Goal: Find specific page/section: Find specific page/section

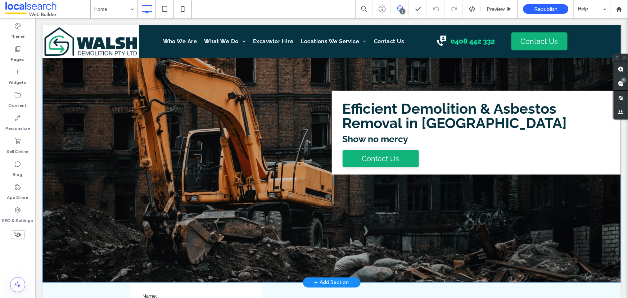
scroll to position [131, 0]
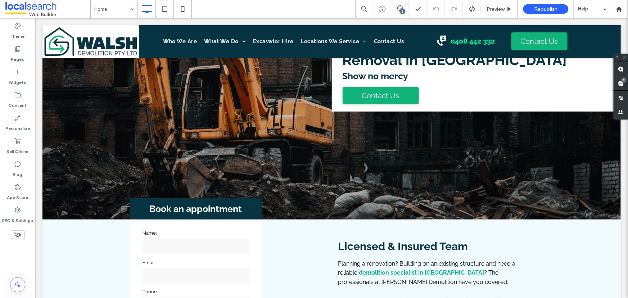
click at [403, 8] on use at bounding box center [400, 8] width 6 height 6
click at [401, 5] on use at bounding box center [400, 8] width 6 height 6
click at [621, 82] on use at bounding box center [621, 84] width 6 height 6
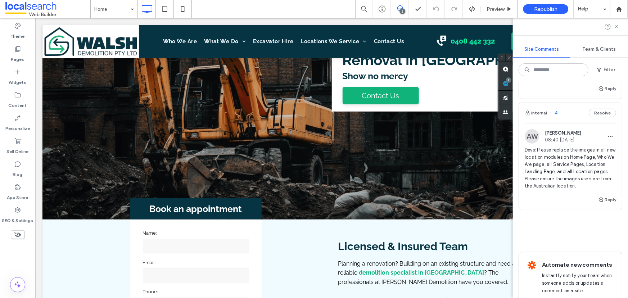
scroll to position [151, 0]
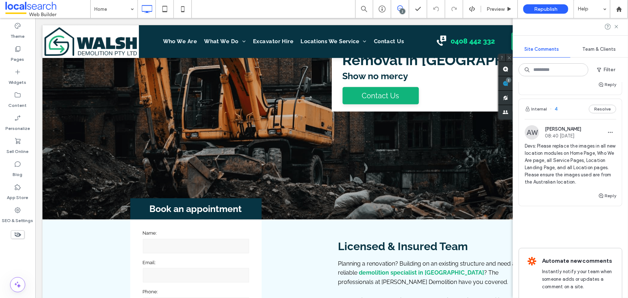
click at [564, 143] on span "Devs: Please replace the images in all new location modules on Home Page, Who W…" at bounding box center [570, 164] width 91 height 43
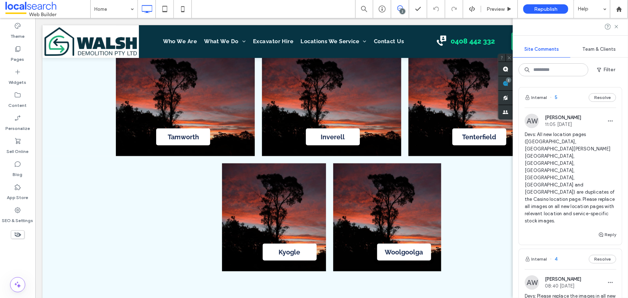
scroll to position [0, 0]
click at [575, 148] on span "Devs: All new location pages (Coffs Harbour, Ballina, Byron Bay, Tamworth, Inve…" at bounding box center [570, 179] width 91 height 94
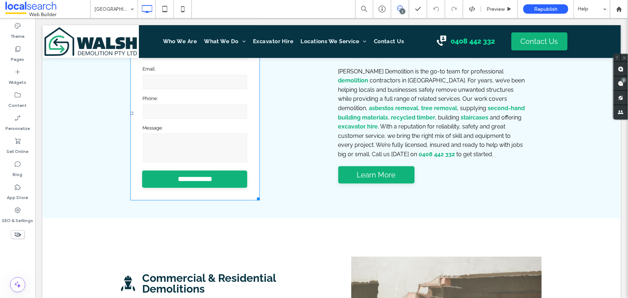
scroll to position [229, 0]
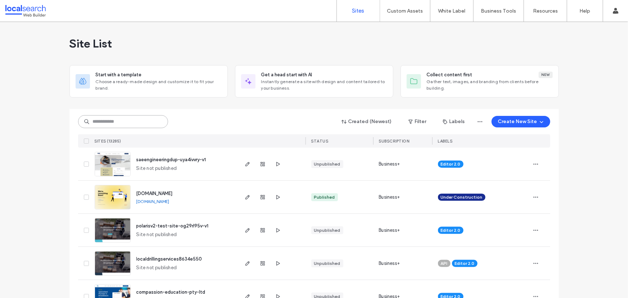
click at [120, 119] on input at bounding box center [123, 121] width 90 height 13
paste input "********"
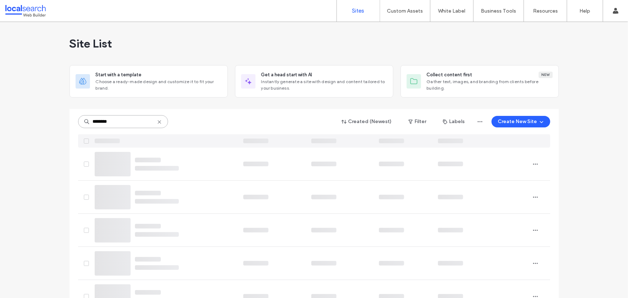
type input "********"
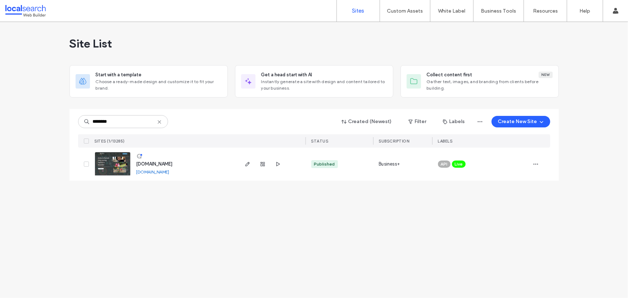
click at [101, 161] on img at bounding box center [112, 176] width 35 height 49
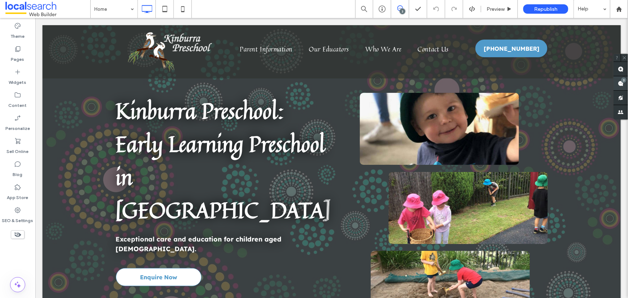
drag, startPoint x: 620, startPoint y: 79, endPoint x: 615, endPoint y: 83, distance: 6.6
click at [620, 79] on span at bounding box center [621, 83] width 14 height 14
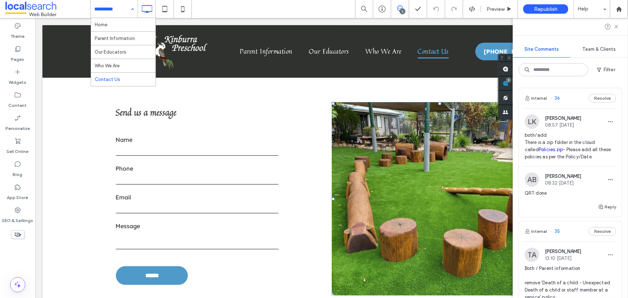
scroll to position [392, 0]
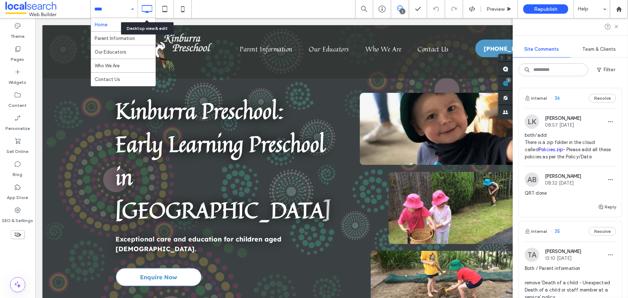
click at [133, 6] on div "Home Parent Information Our Educators Who We Are Contact Us" at bounding box center [114, 9] width 47 height 18
